Goal: Information Seeking & Learning: Learn about a topic

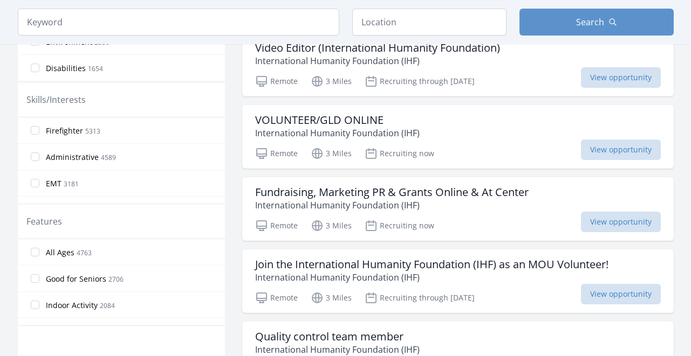
scroll to position [482, 0]
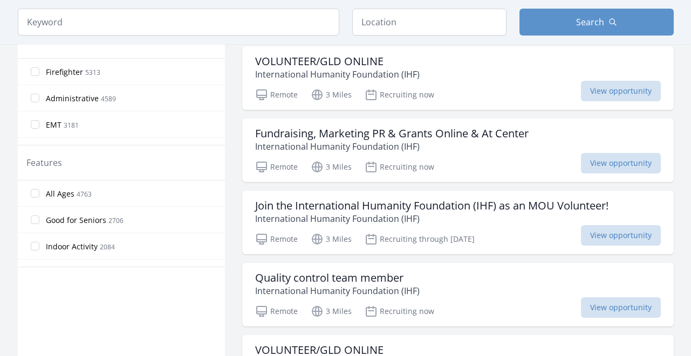
click at [41, 190] on label "All Ages 4763" at bounding box center [121, 194] width 207 height 22
click at [39, 190] on input "All Ages 4763" at bounding box center [35, 193] width 9 height 9
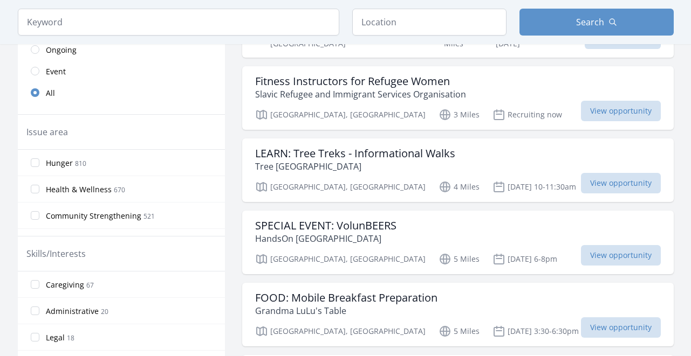
scroll to position [254, 0]
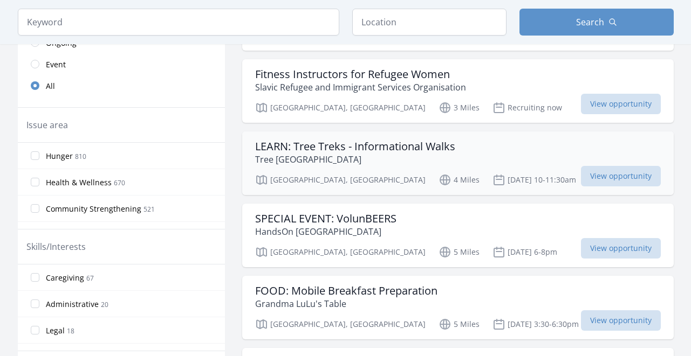
click at [270, 140] on h3 "LEARN: Tree Treks - Informational Walks" at bounding box center [355, 146] width 200 height 13
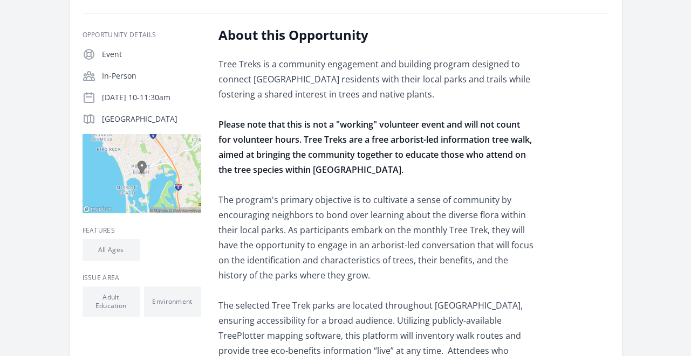
scroll to position [192, 0]
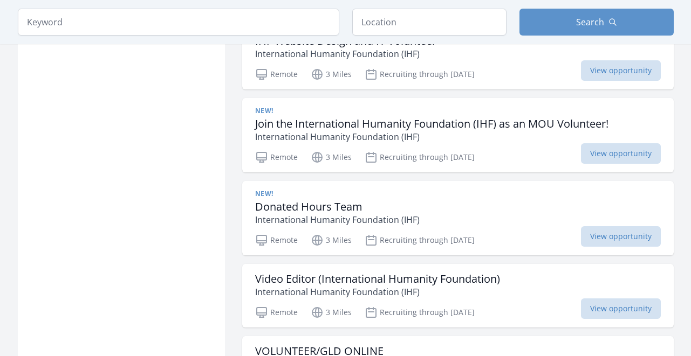
scroll to position [771, 0]
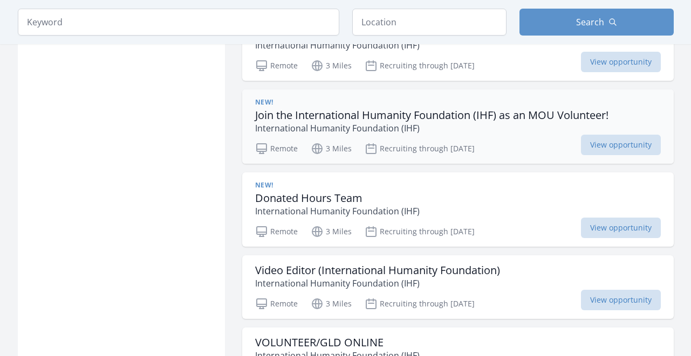
click at [299, 109] on h3 "Join the International Humanity Foundation (IHF) as an MOU Volunteer!" at bounding box center [431, 115] width 353 height 13
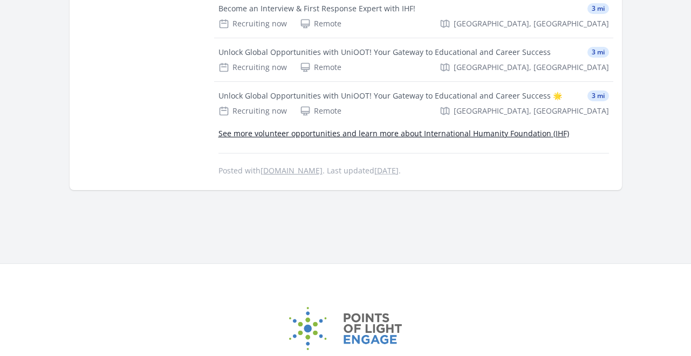
scroll to position [833, 0]
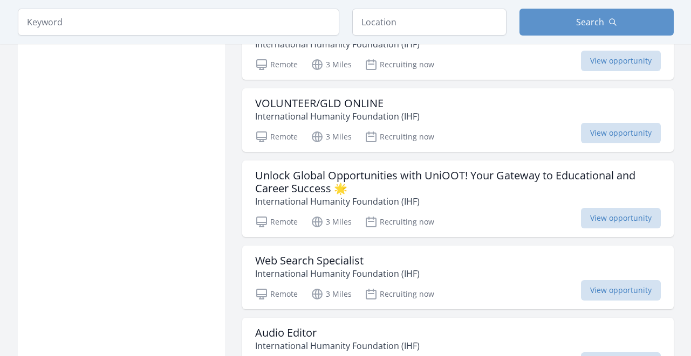
scroll to position [1303, 0]
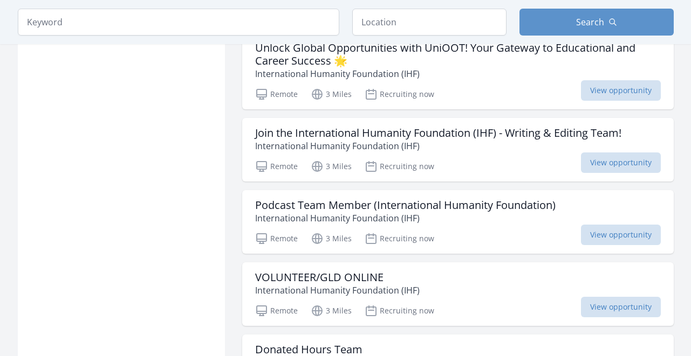
scroll to position [2376, 0]
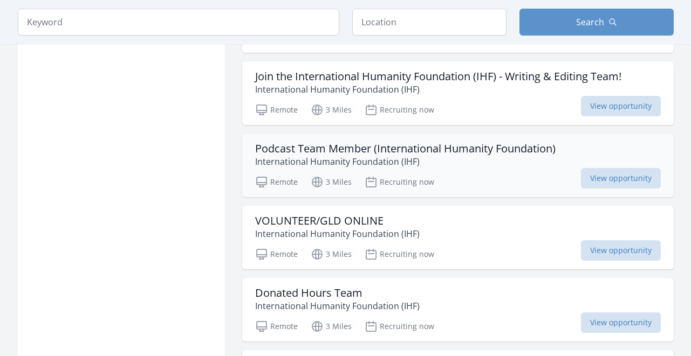
click at [291, 142] on h3 "Podcast Team Member (International Humanity Foundation)" at bounding box center [405, 148] width 300 height 13
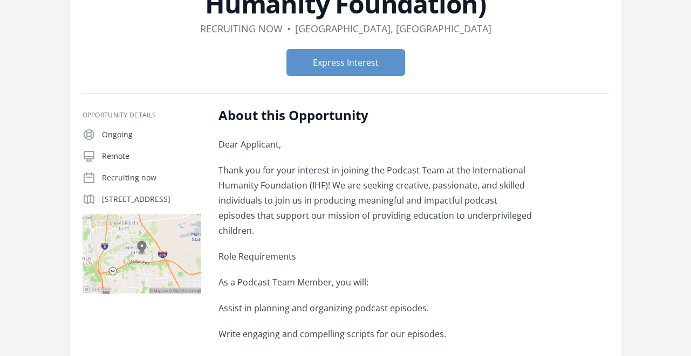
scroll to position [88, 0]
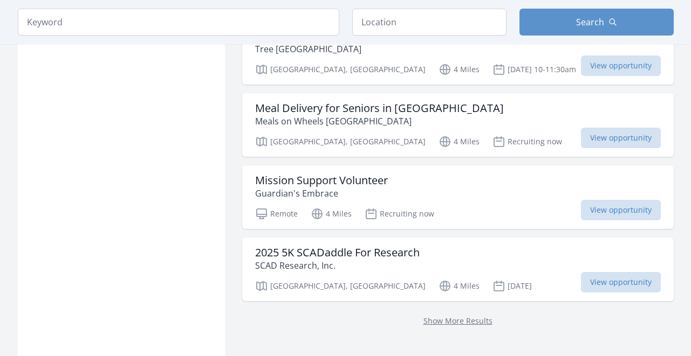
scroll to position [2943, 0]
